Goal: Task Accomplishment & Management: Use online tool/utility

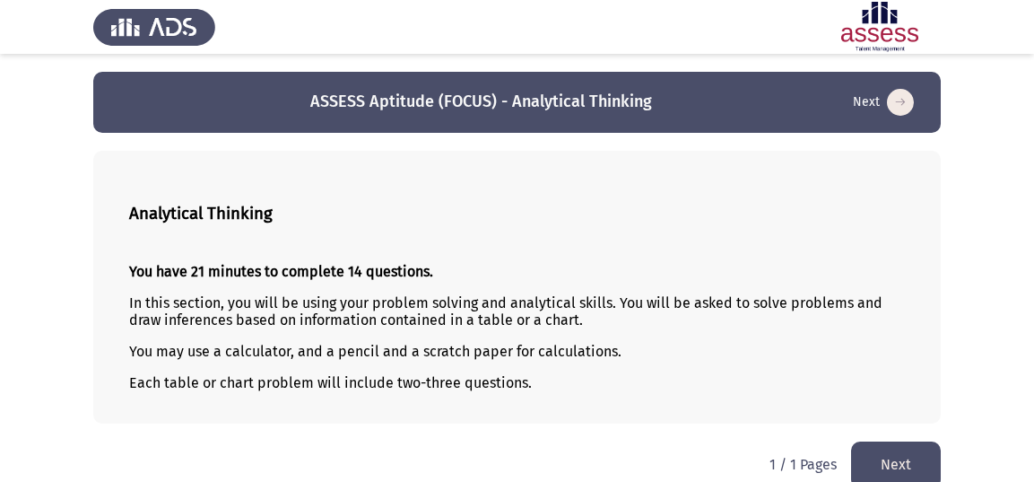
click at [641, 424] on html "ASSESS Aptitude (FOCUS) - Analytical Thinking Next Analytical Thinking You have…" at bounding box center [517, 253] width 1034 height 506
